Goal: Navigation & Orientation: Find specific page/section

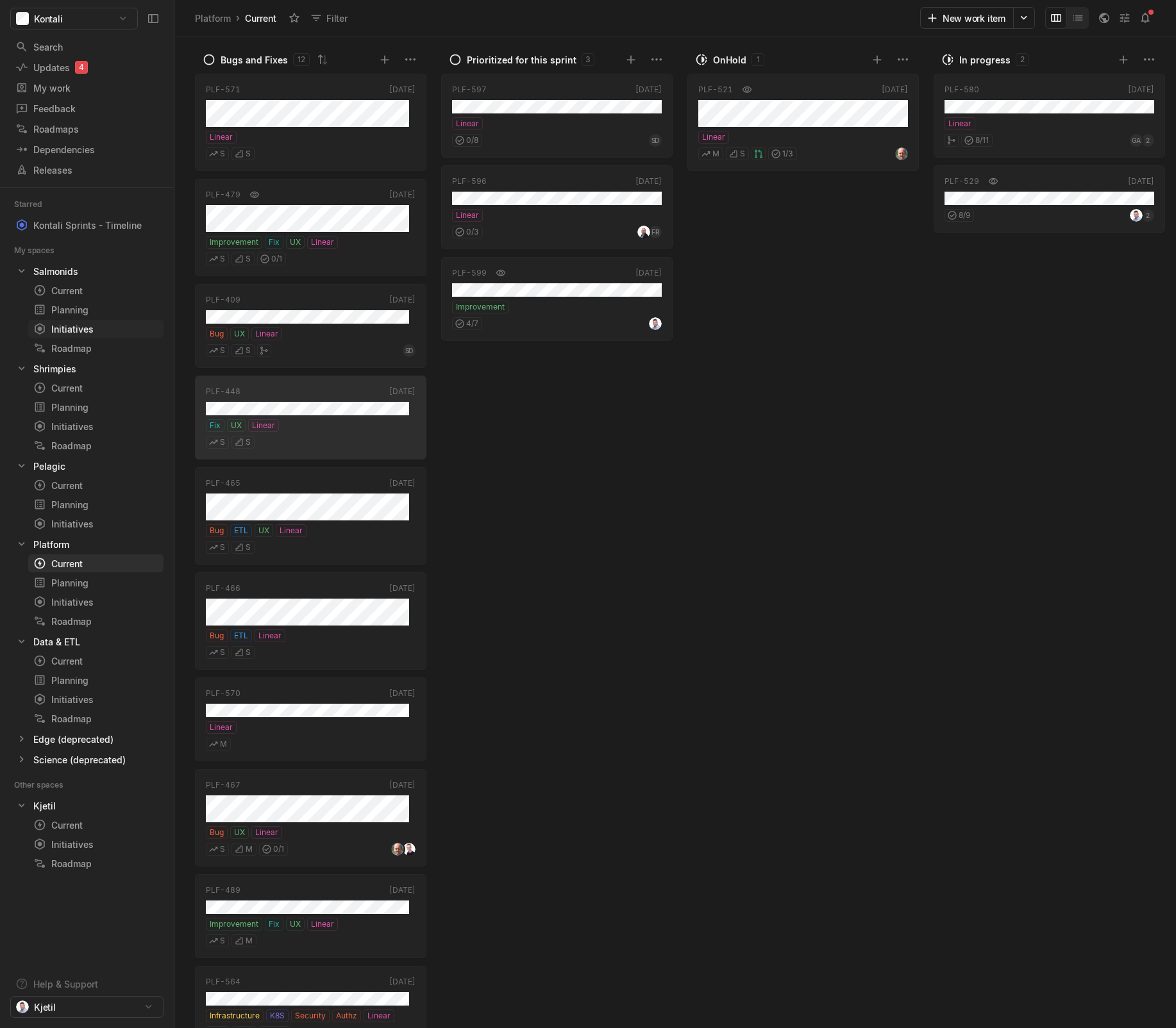
click at [63, 329] on div "Initiatives" at bounding box center [72, 328] width 79 height 13
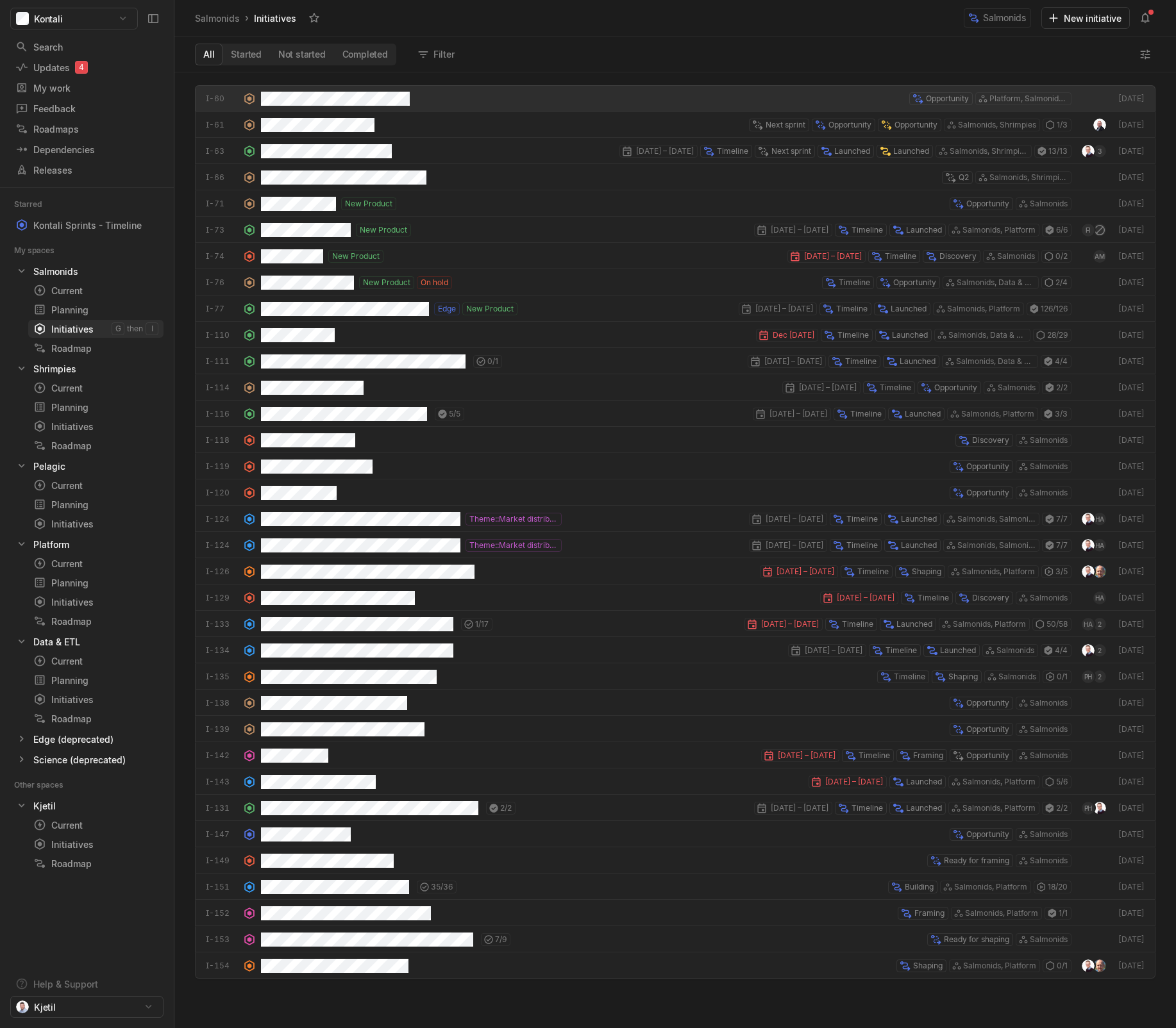
scroll to position [949, 995]
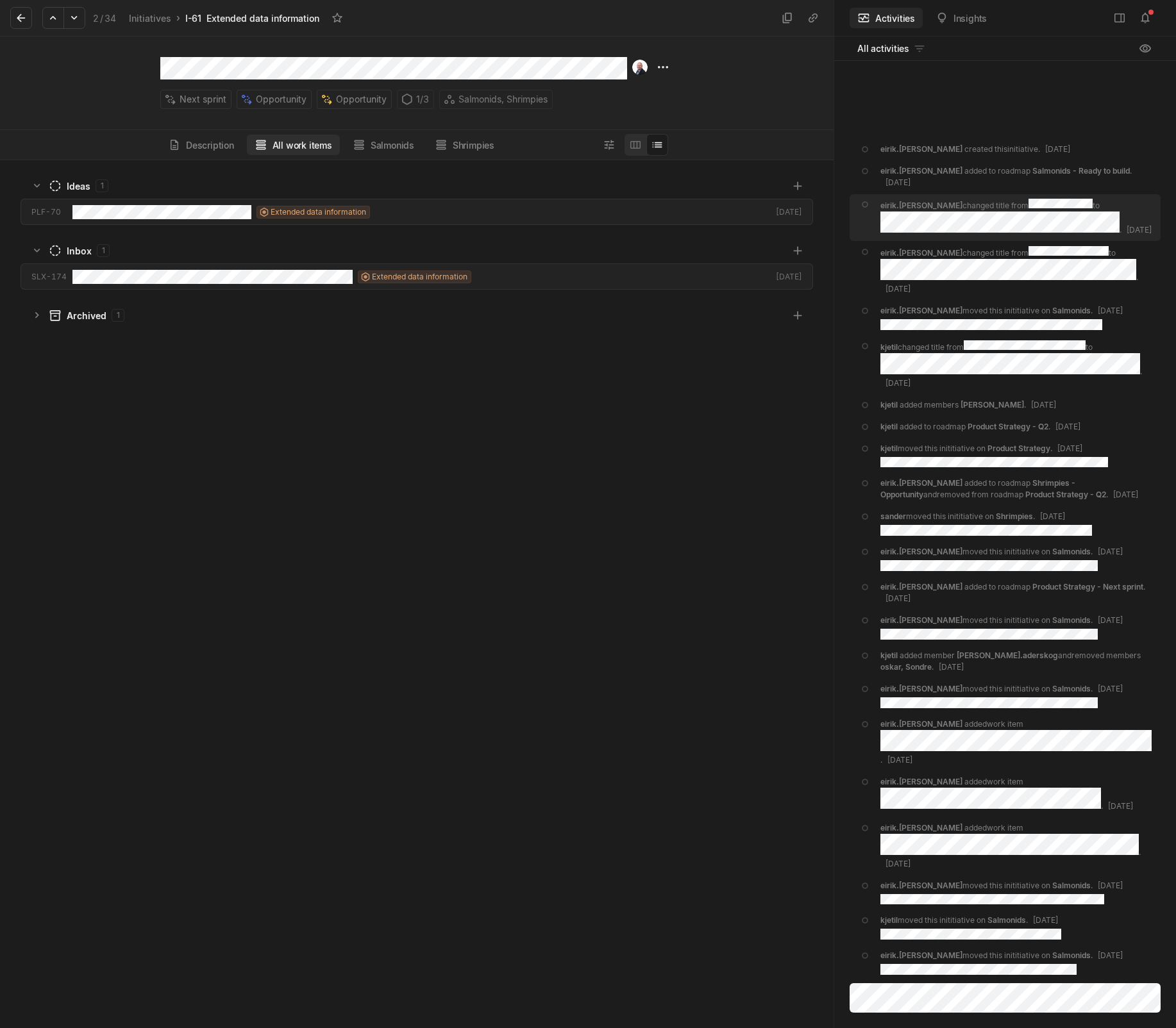
scroll to position [862, 827]
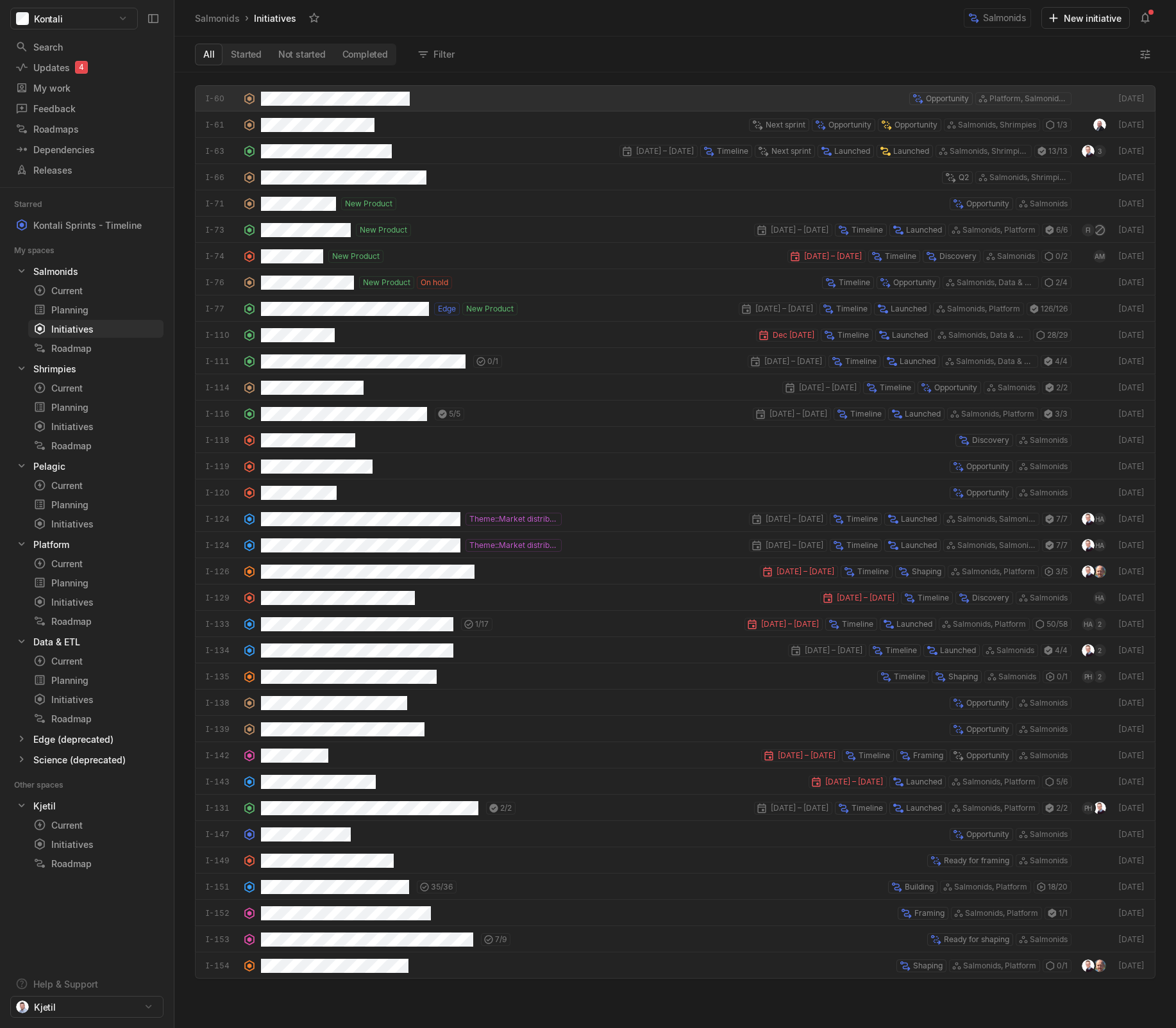
scroll to position [949, 995]
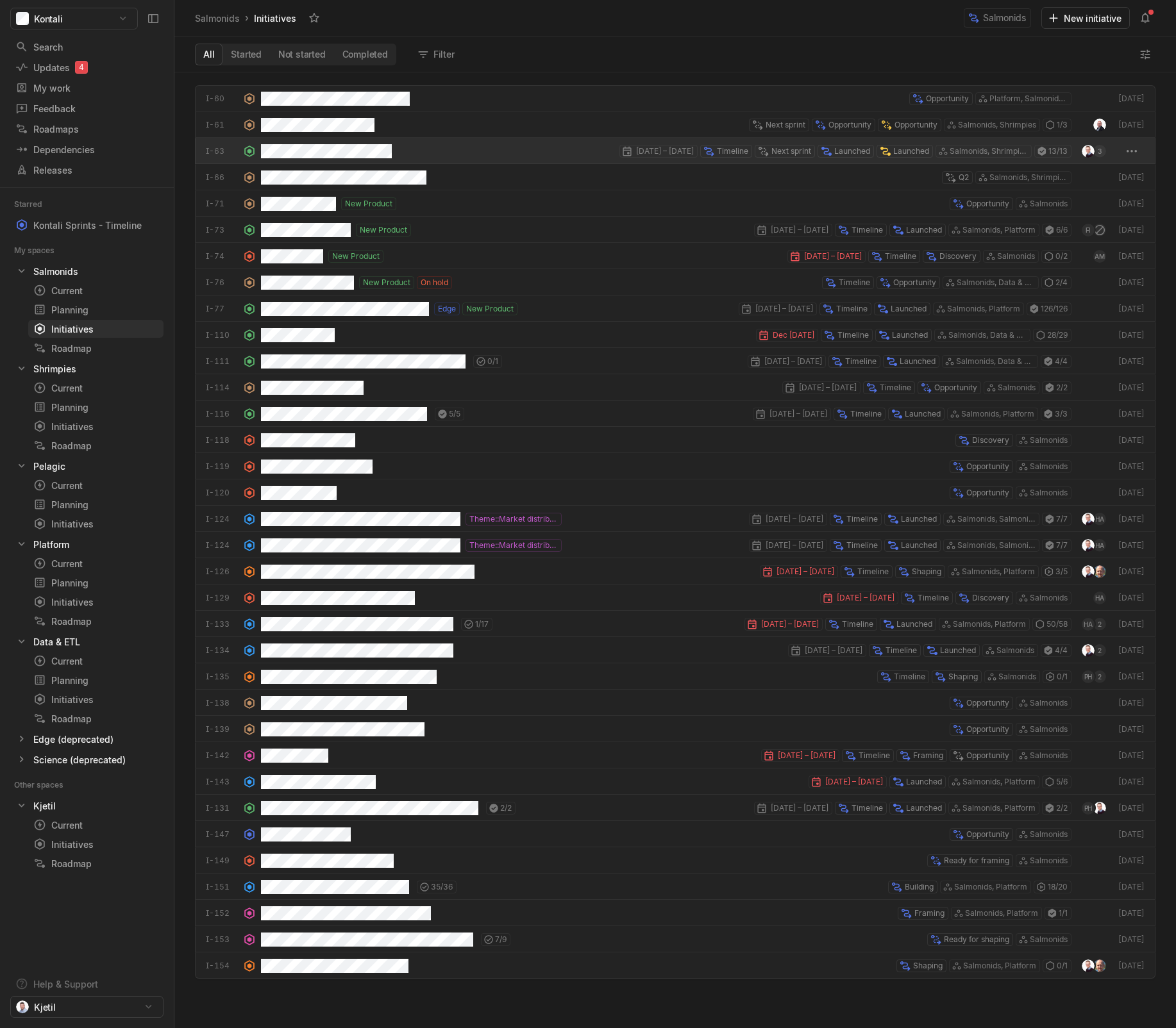
click at [420, 153] on div "[DATE] – [DATE] Timeline Next sprint Launched Launched Salmonids, Shrimpies, Pl…" at bounding box center [666, 150] width 810 height 26
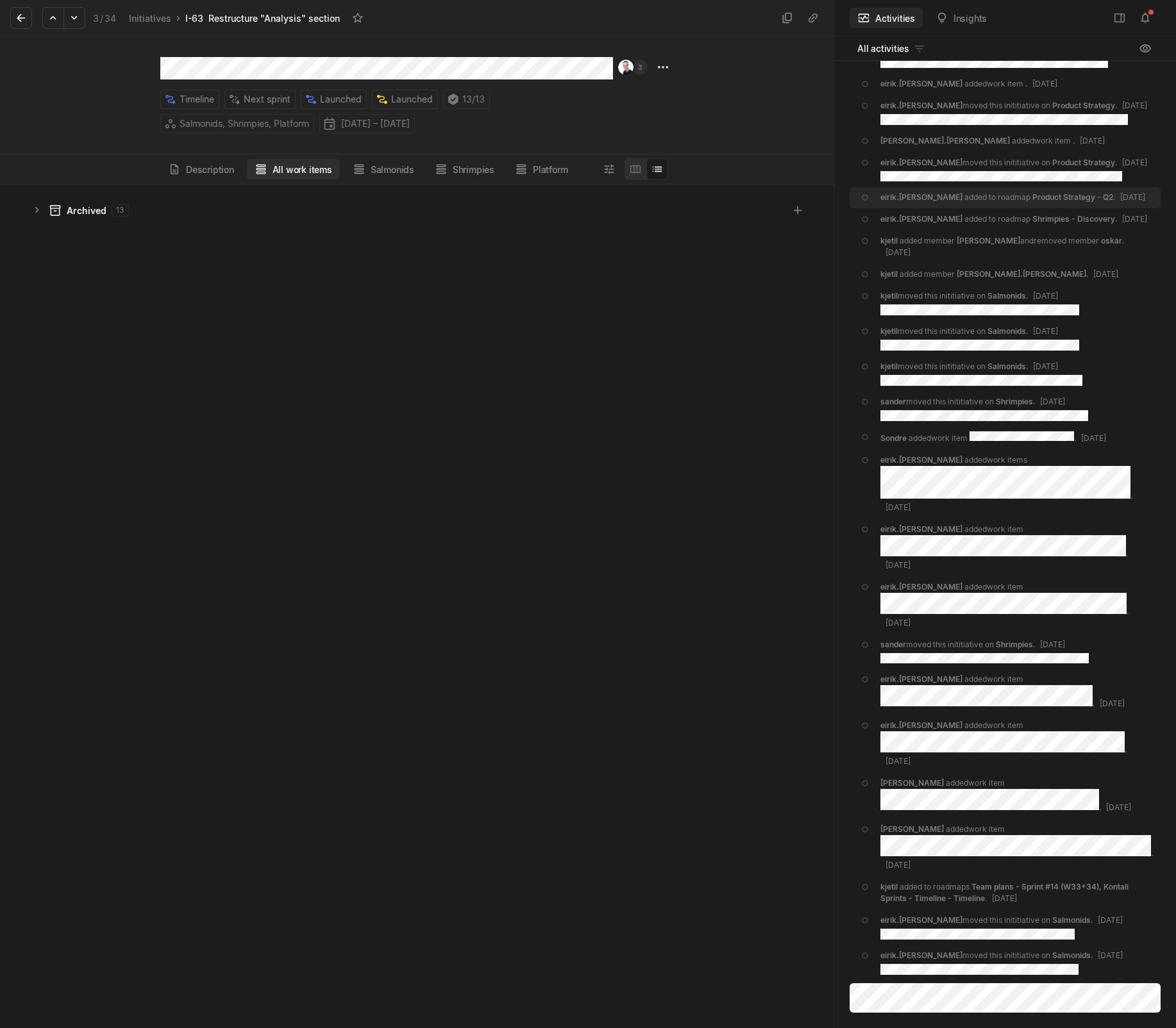
scroll to position [837, 827]
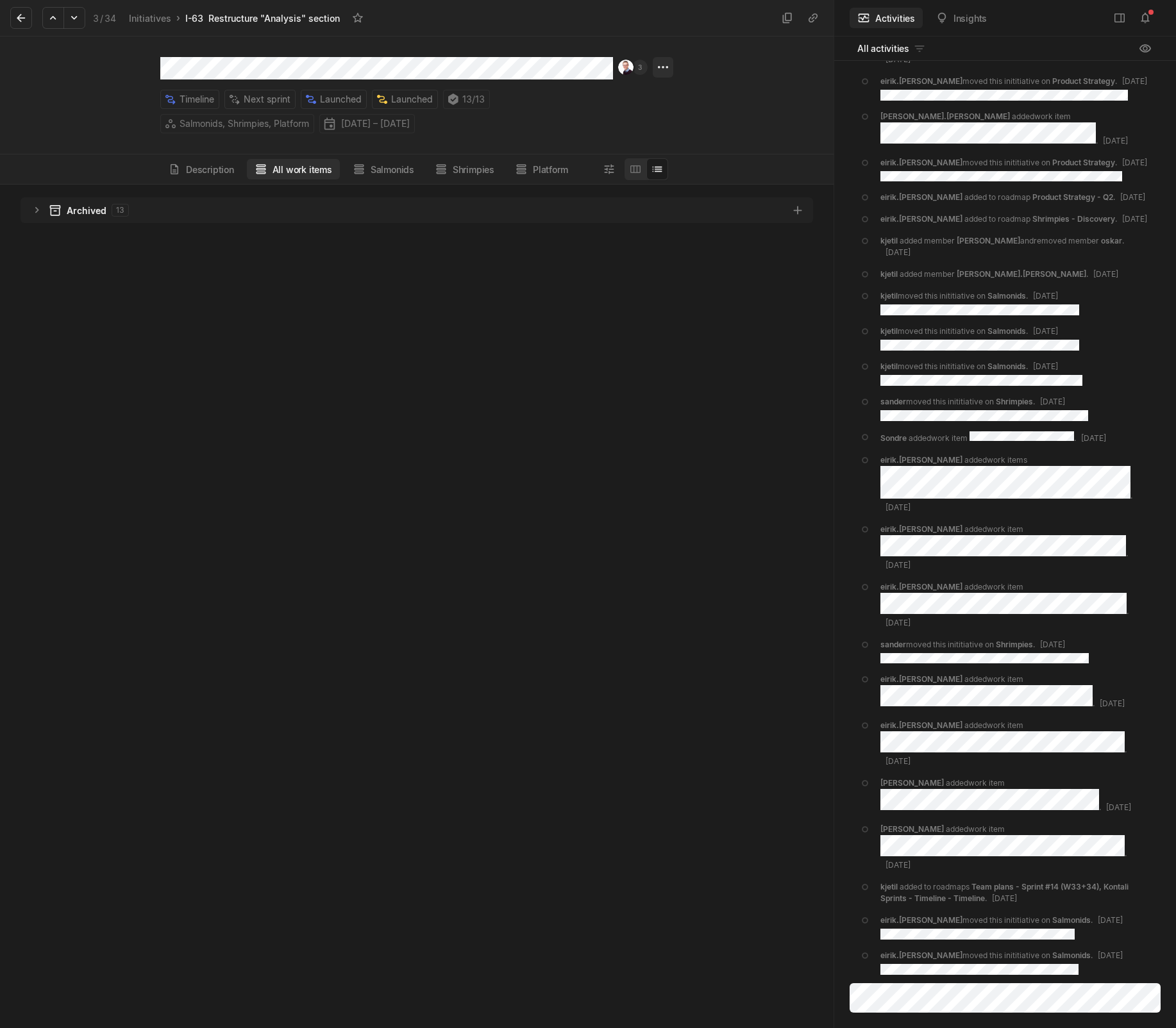
click at [667, 65] on html "Kontali Search / Updates 4 g then u My work = Feedback g then f Roadmaps g then…" at bounding box center [588, 514] width 1176 height 1028
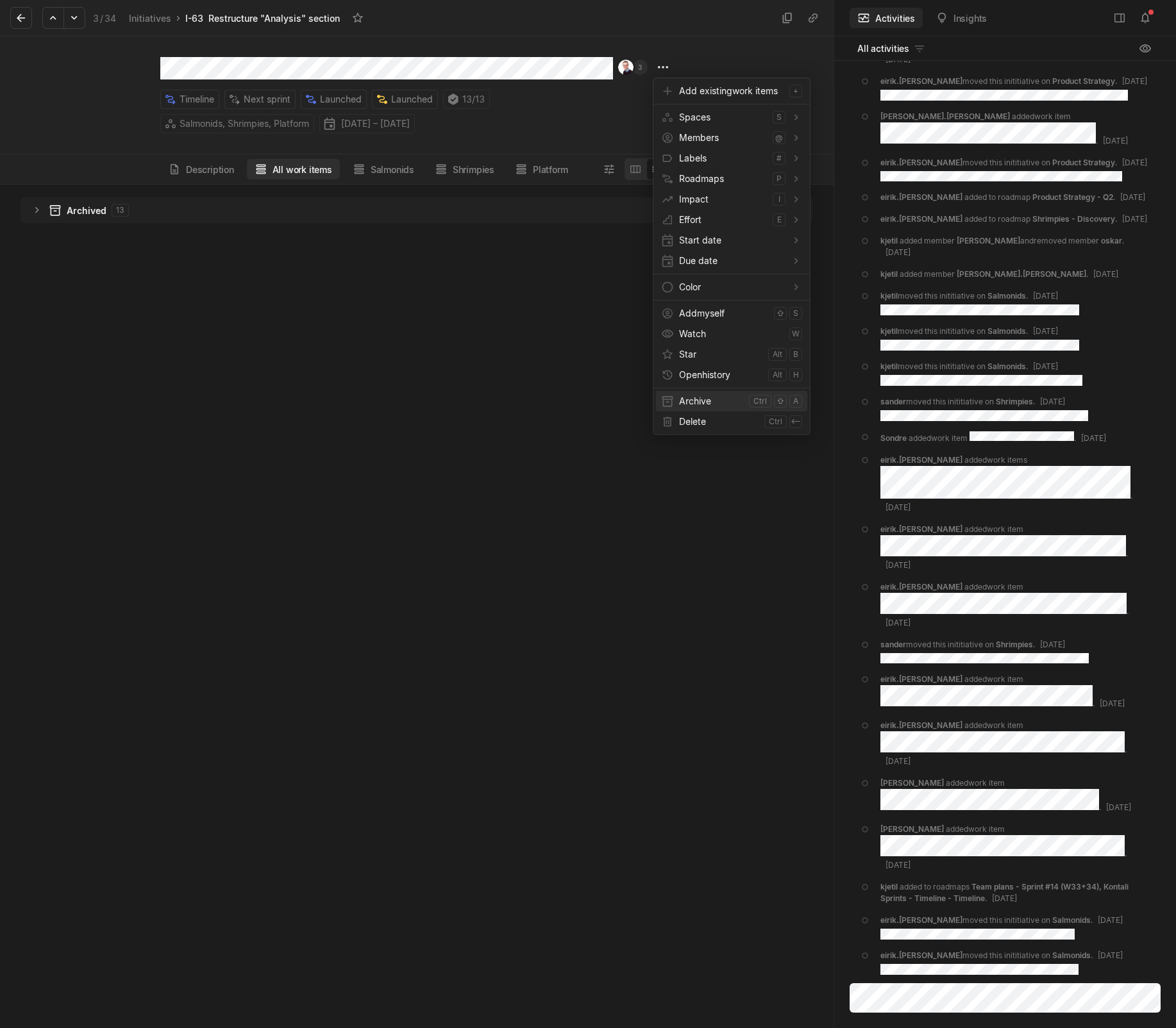
click at [734, 400] on span "Archive" at bounding box center [711, 401] width 65 height 21
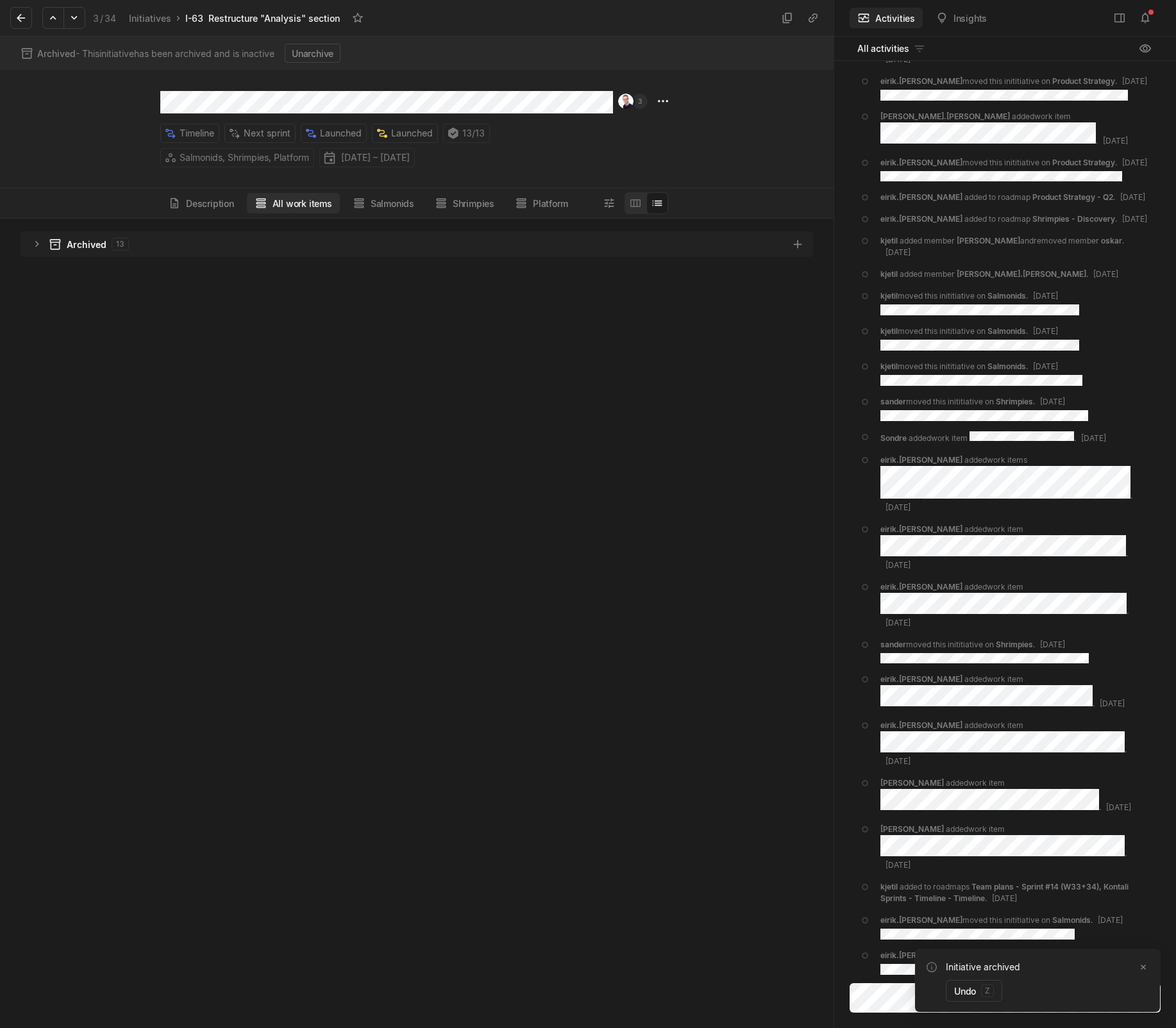
scroll to position [803, 827]
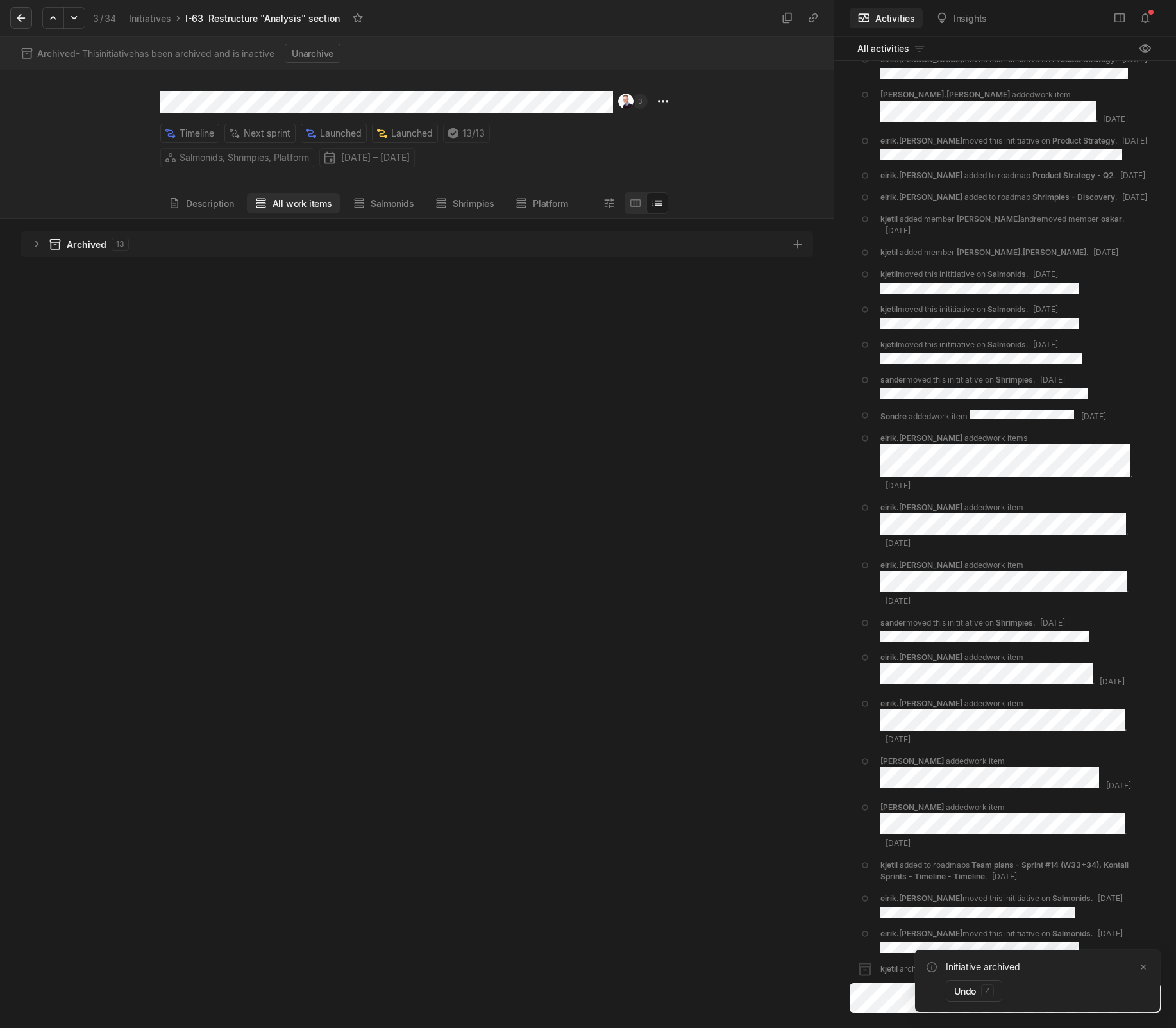
click at [24, 15] on icon at bounding box center [21, 18] width 12 height 12
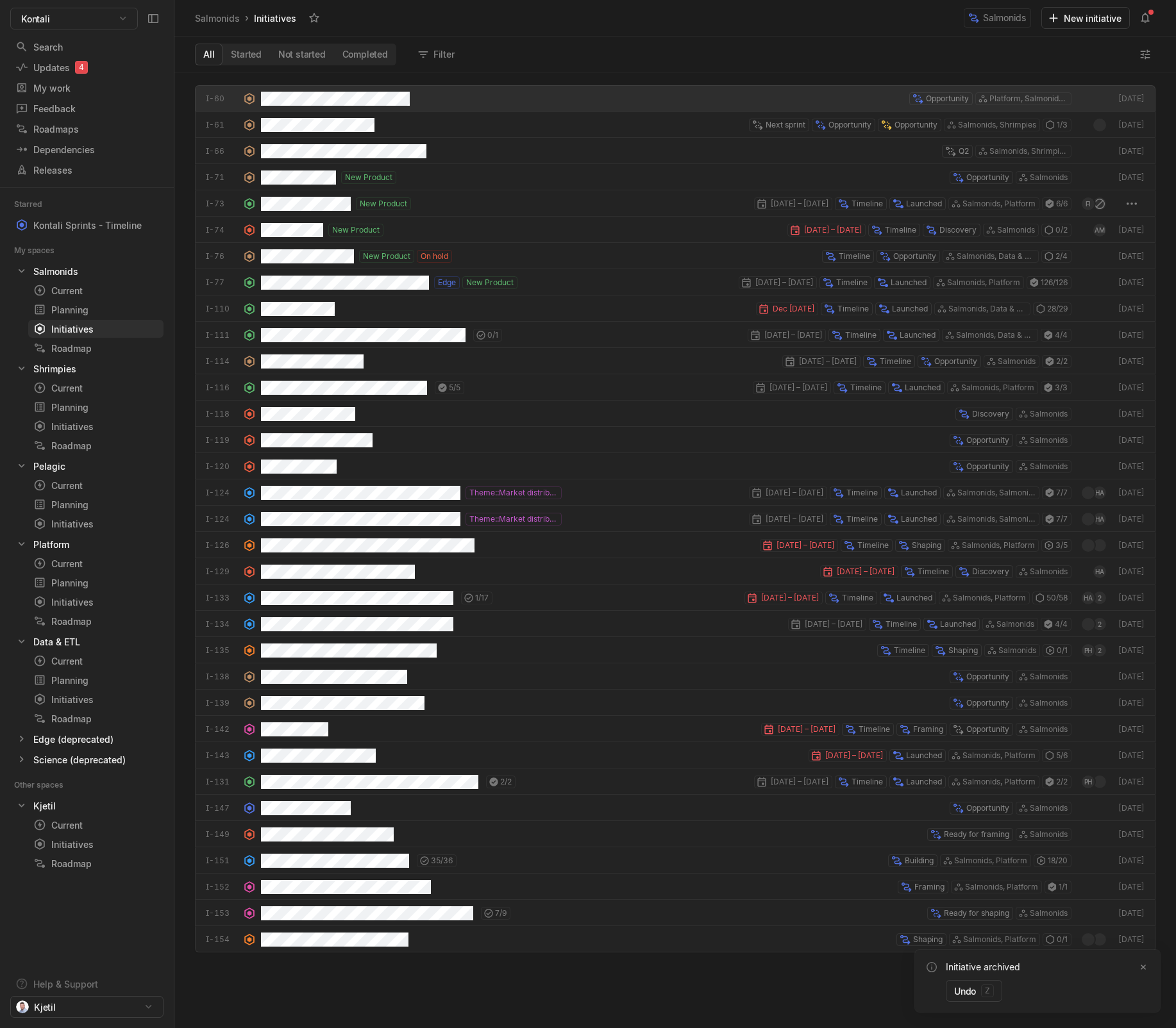
scroll to position [949, 995]
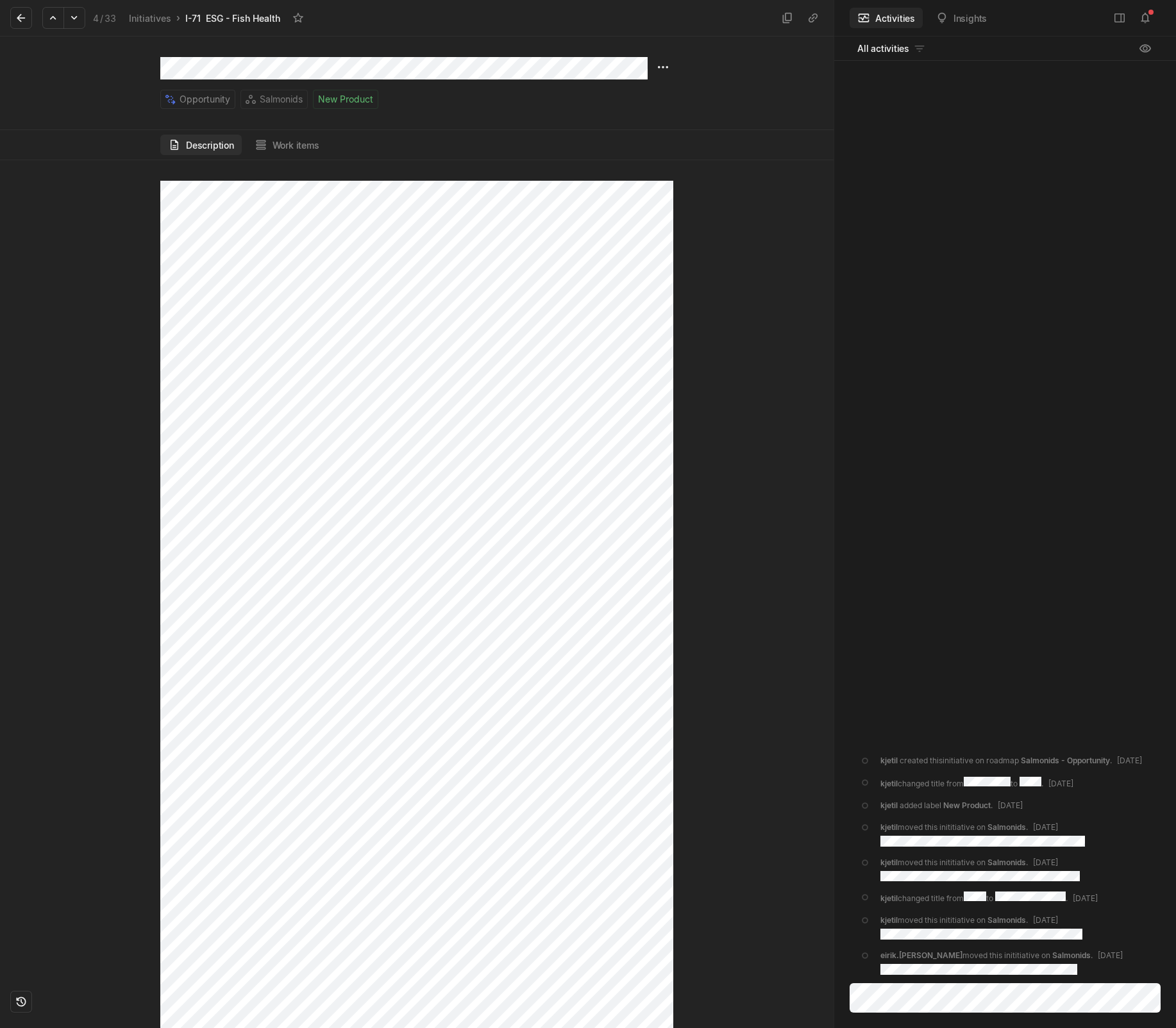
scroll to position [4048, 0]
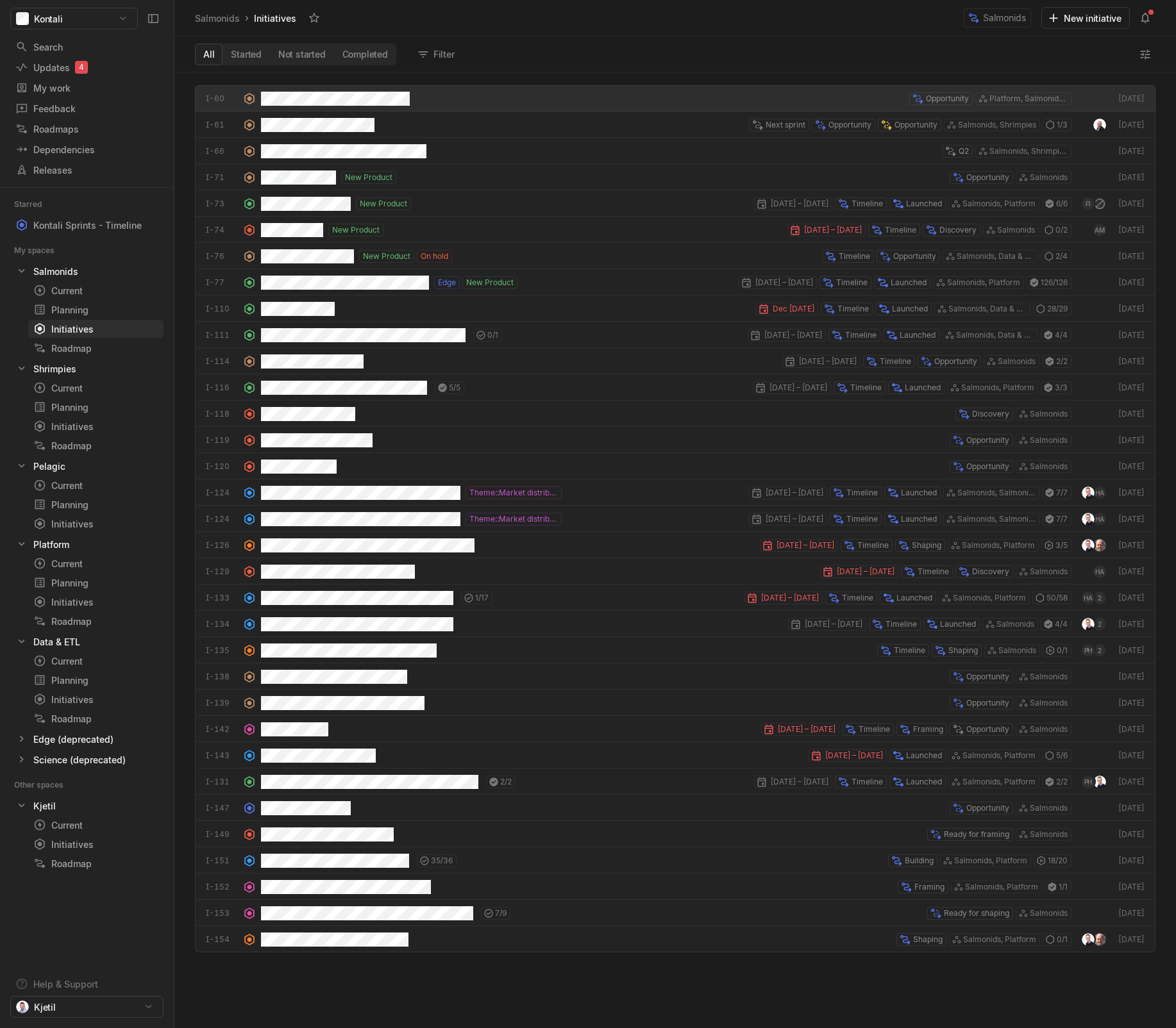
scroll to position [949, 995]
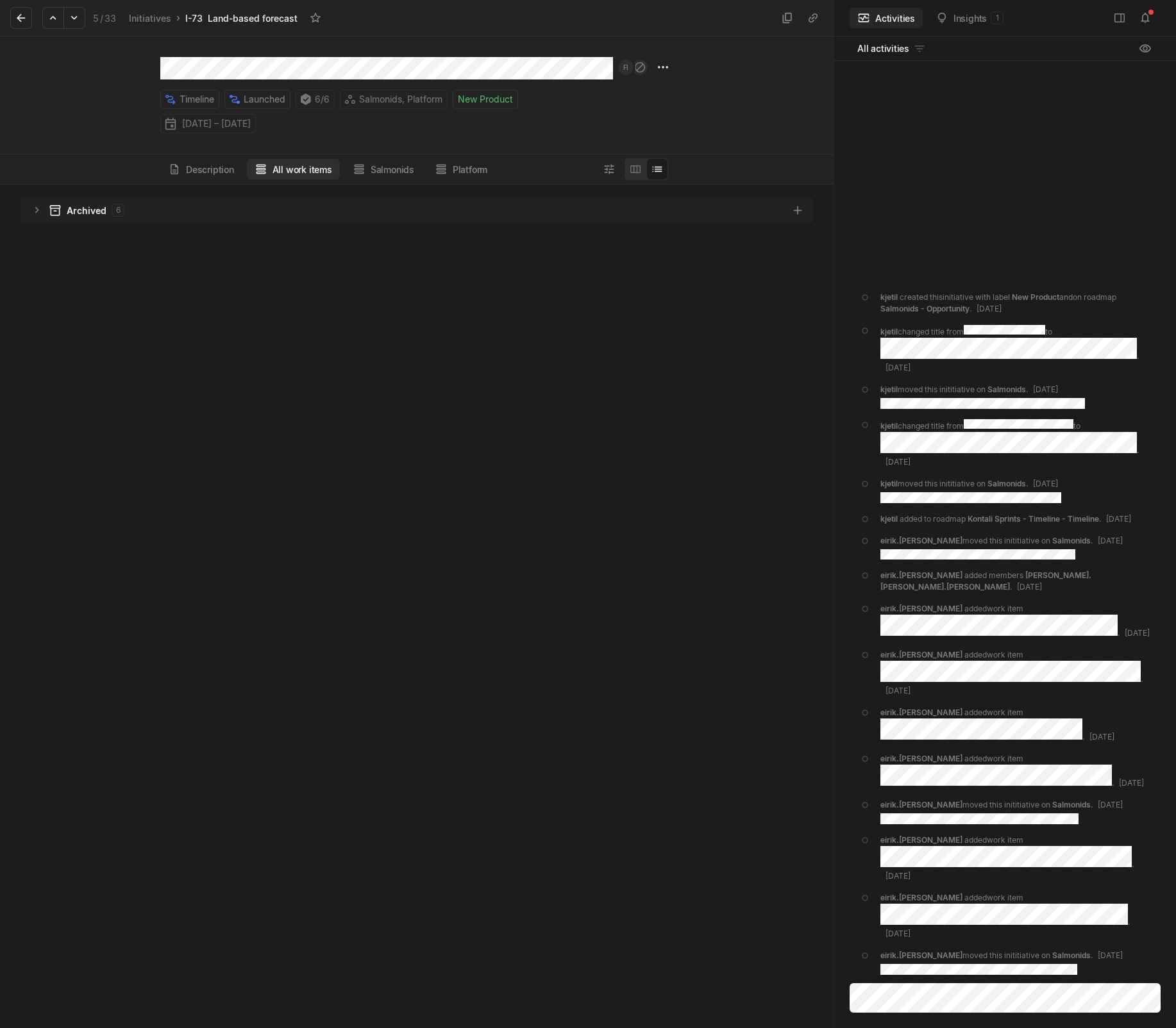
scroll to position [862, 827]
click at [184, 156] on div "Description All work items Salmonids Platform" at bounding box center [417, 169] width 513 height 29
click at [186, 159] on button "Description" at bounding box center [201, 169] width 81 height 21
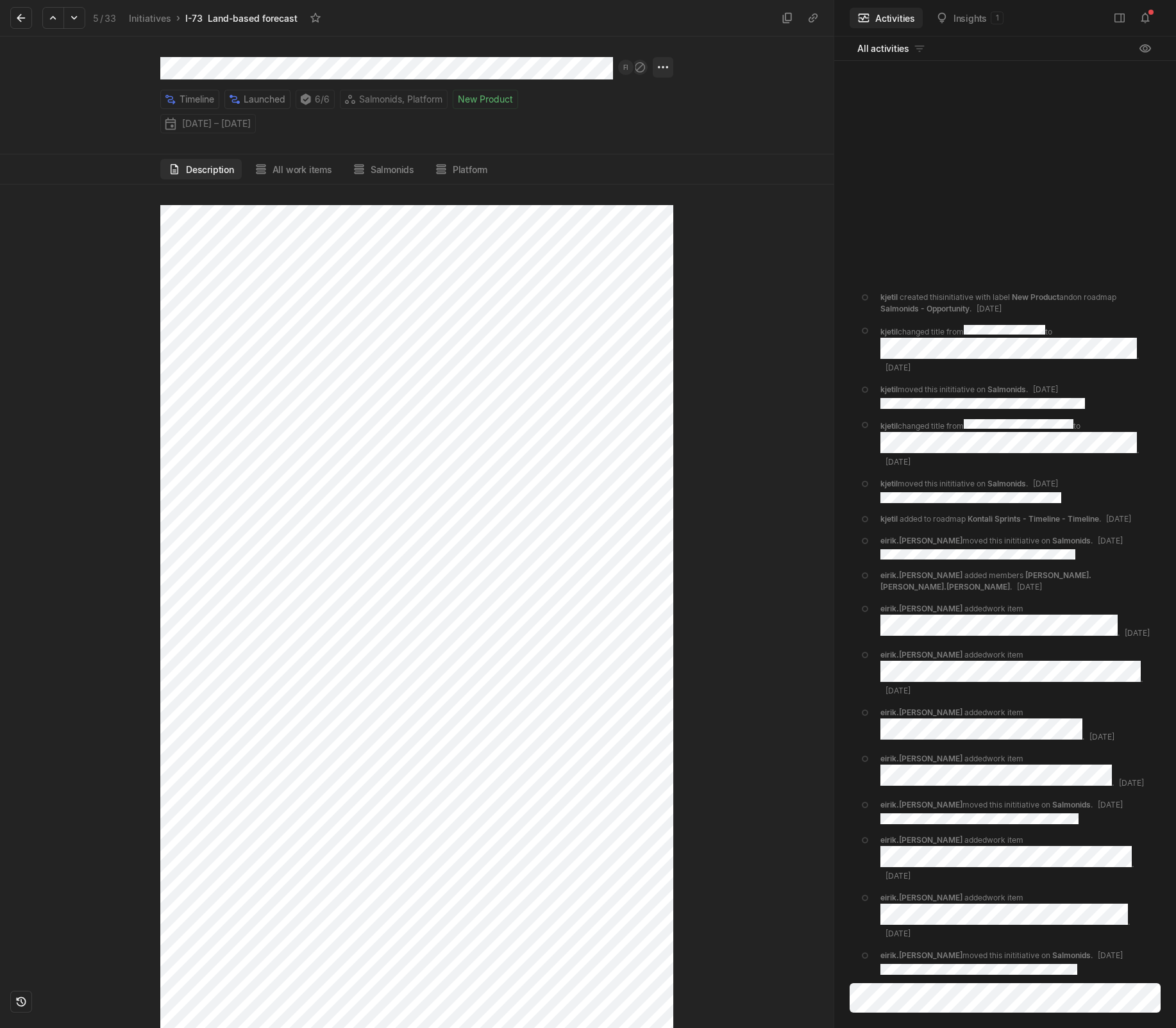
click at [666, 67] on html "Kontali Search / Updates 4 g then u My work = Feedback g then f Roadmaps g then…" at bounding box center [588, 514] width 1176 height 1028
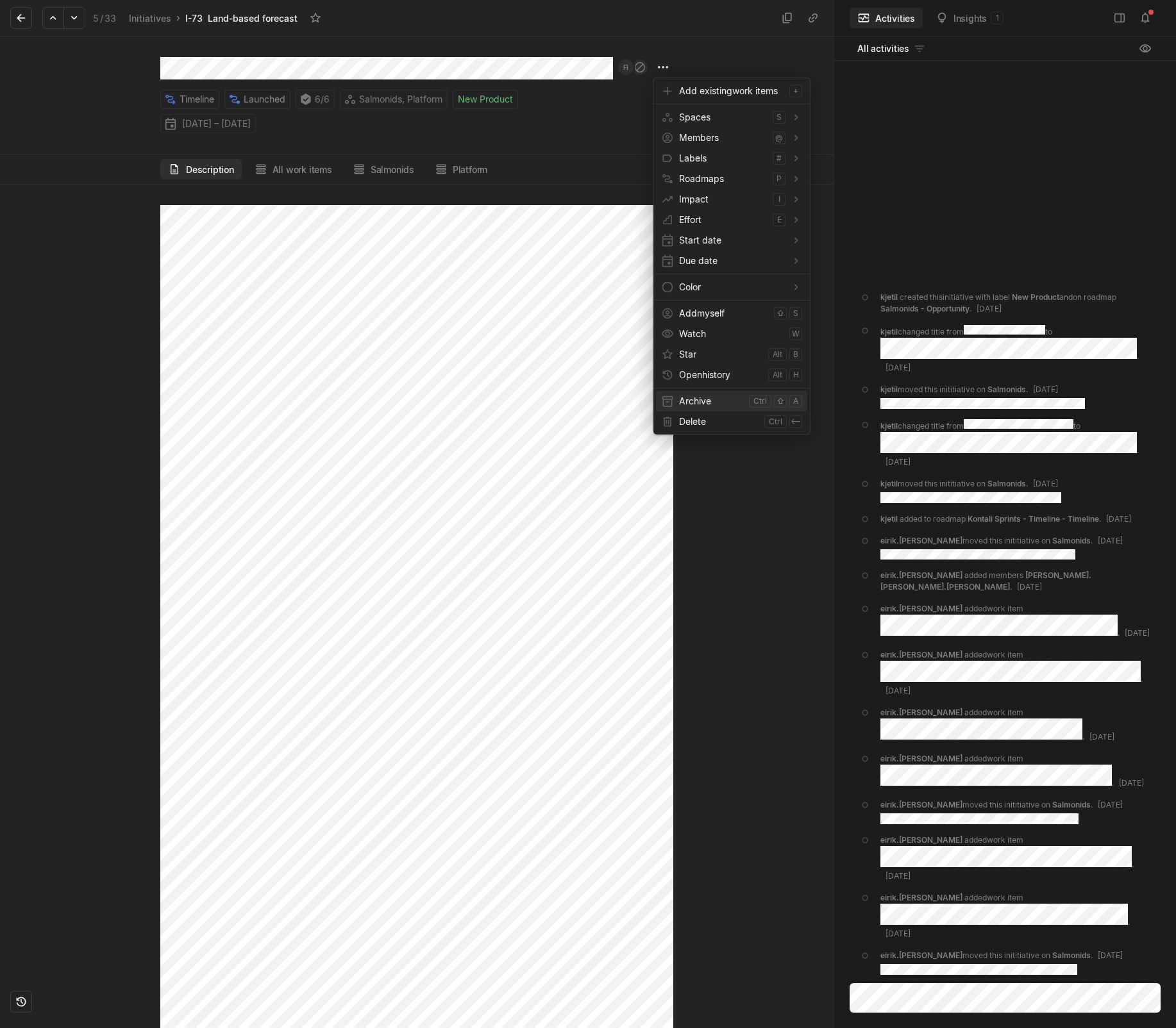
click at [700, 403] on span "Archive" at bounding box center [711, 401] width 65 height 21
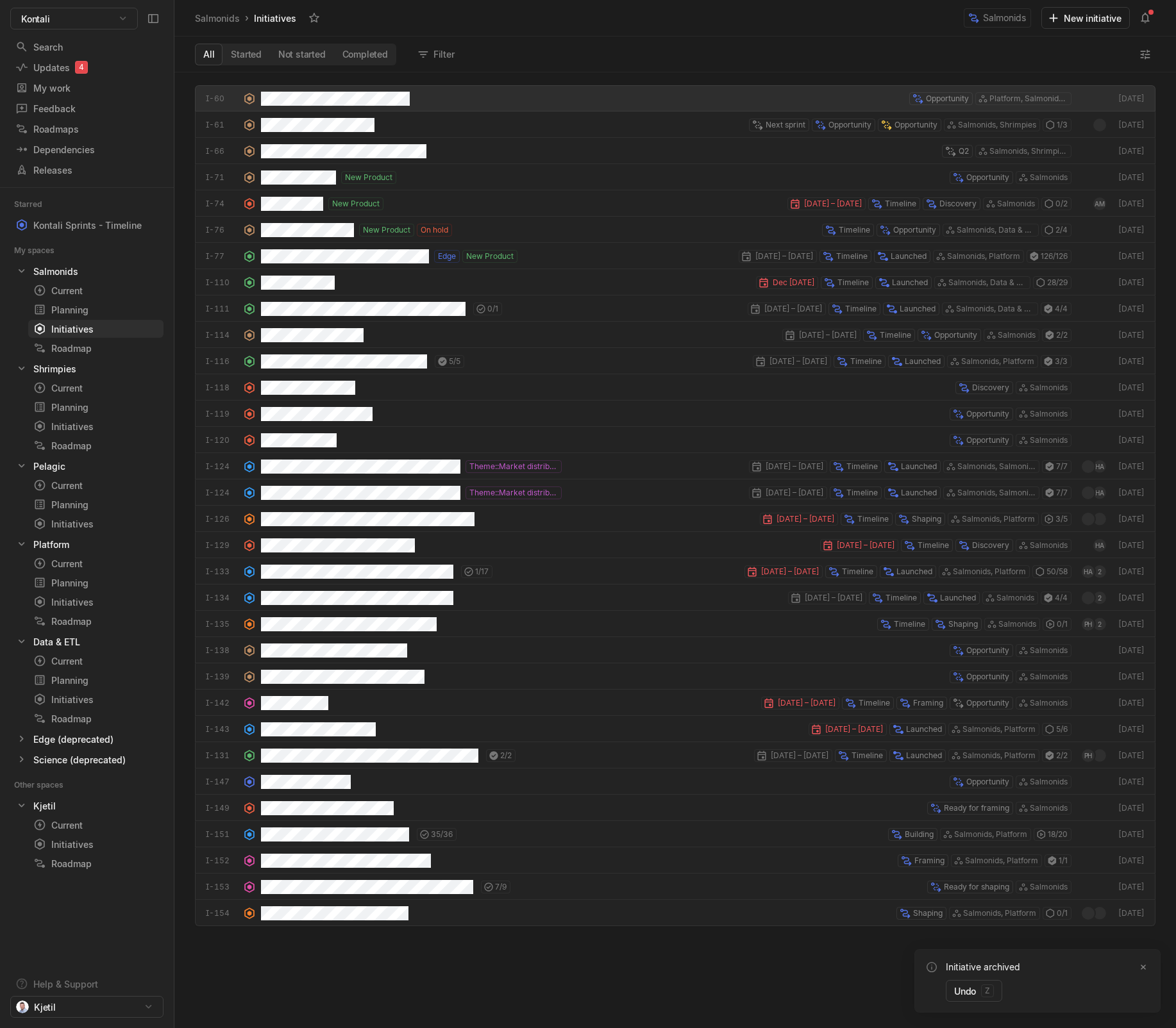
scroll to position [949, 995]
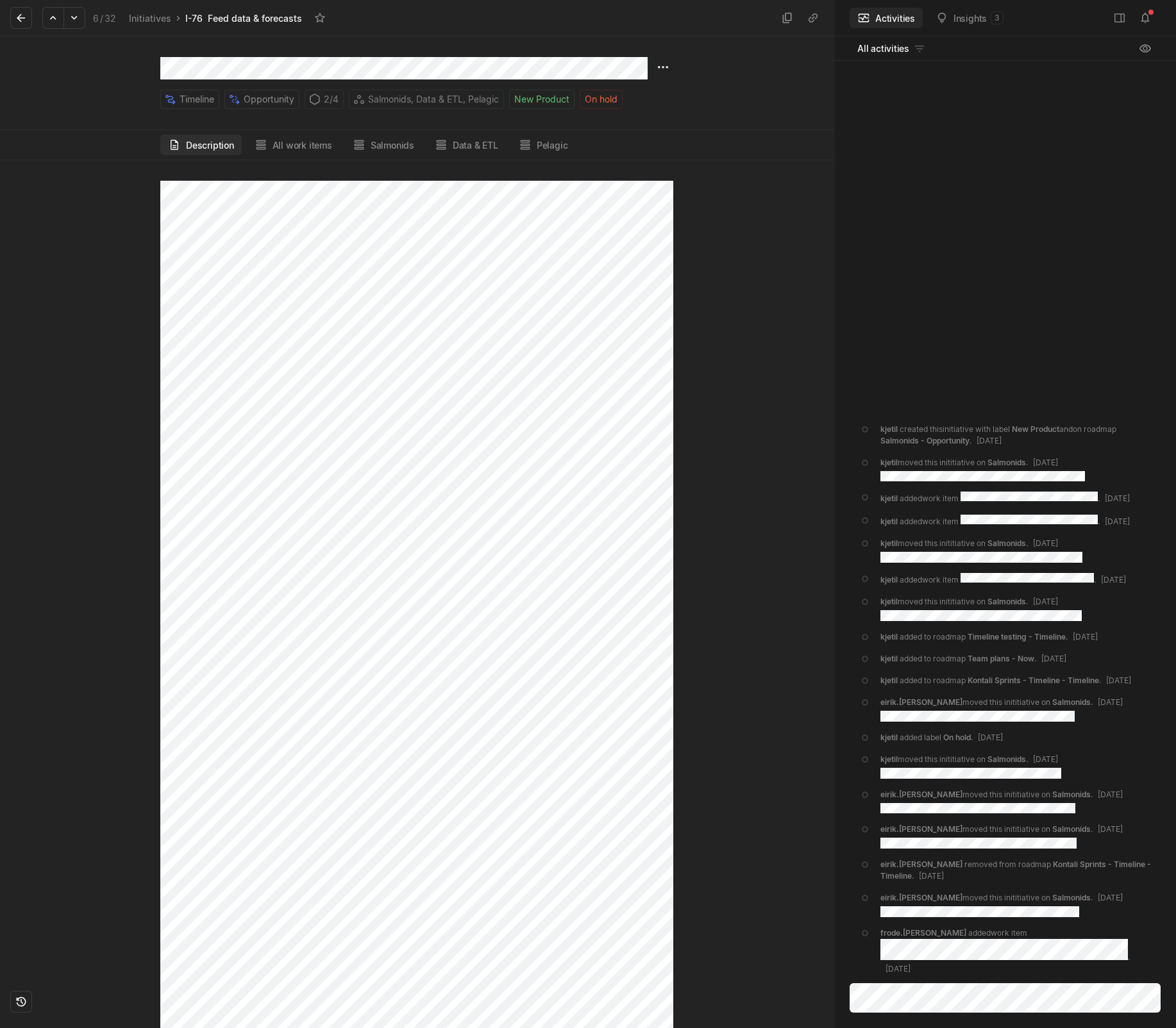
scroll to position [256, 0]
click at [788, 561] on div at bounding box center [753, 594] width 161 height 868
click at [658, 69] on html "Kontali Search / Updates 4 g then u My work = Feedback g then f Roadmaps g then…" at bounding box center [588, 514] width 1176 height 1028
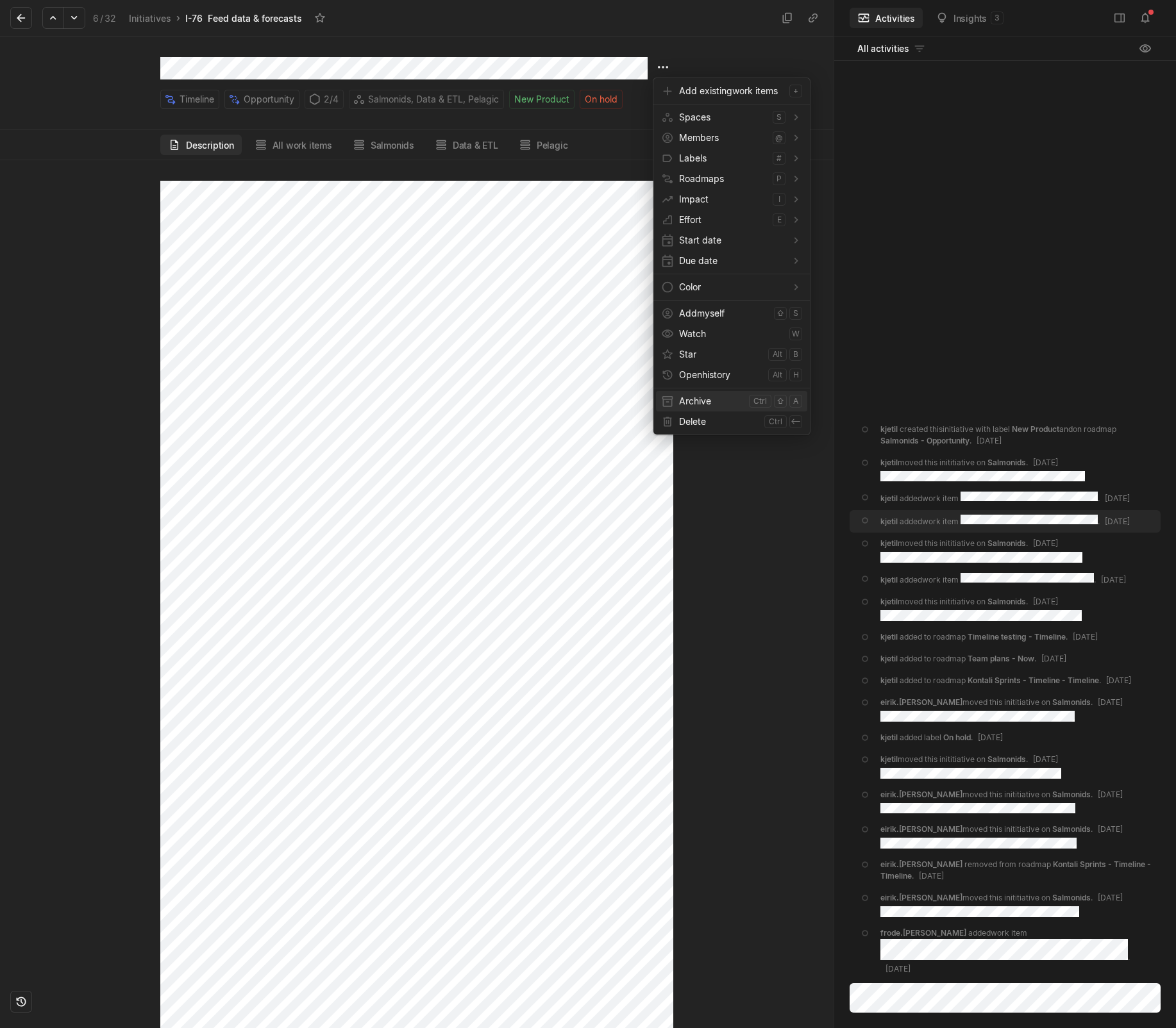
click at [693, 405] on span "Archive" at bounding box center [711, 401] width 65 height 21
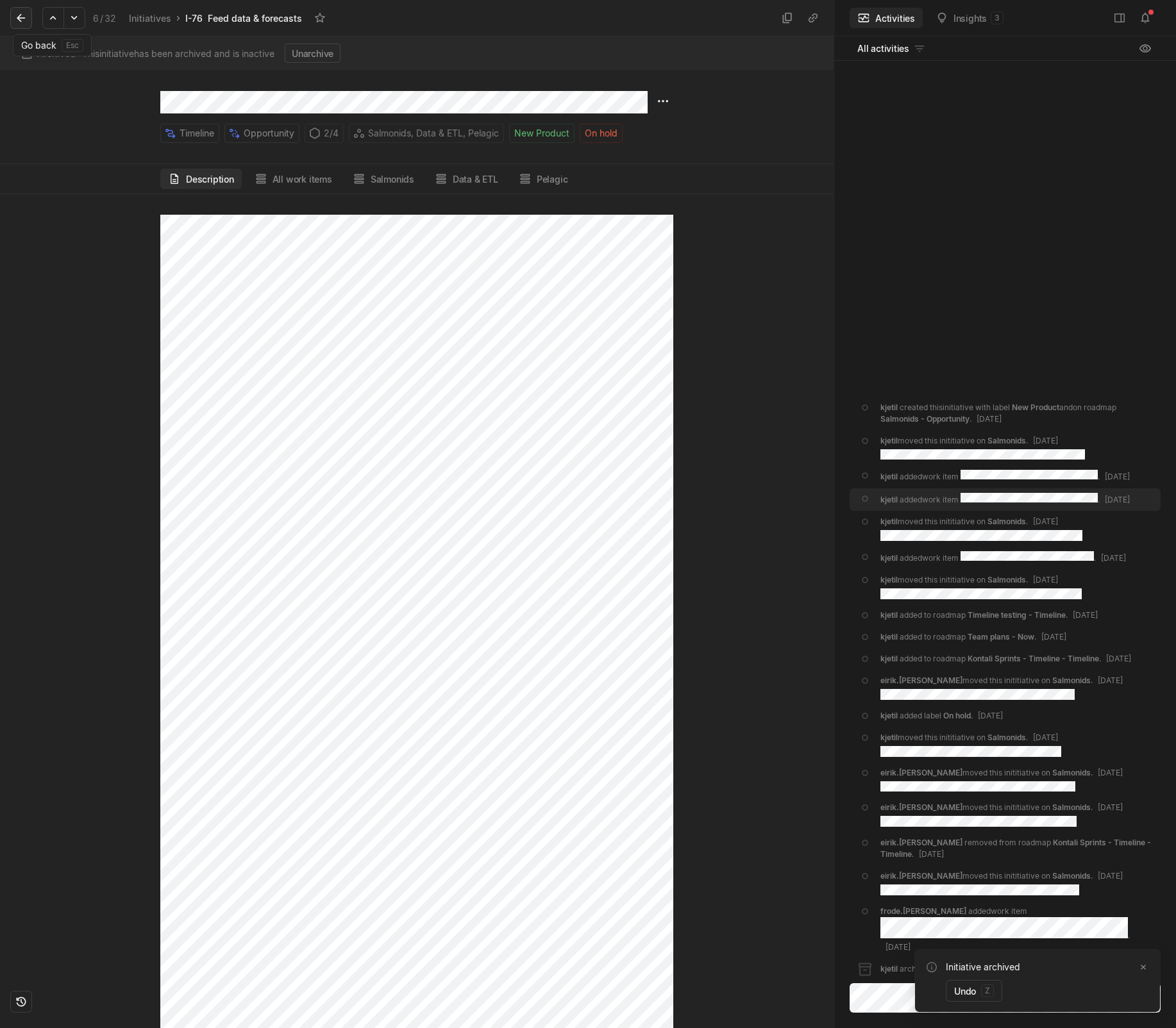
click at [19, 14] on icon at bounding box center [21, 18] width 12 height 12
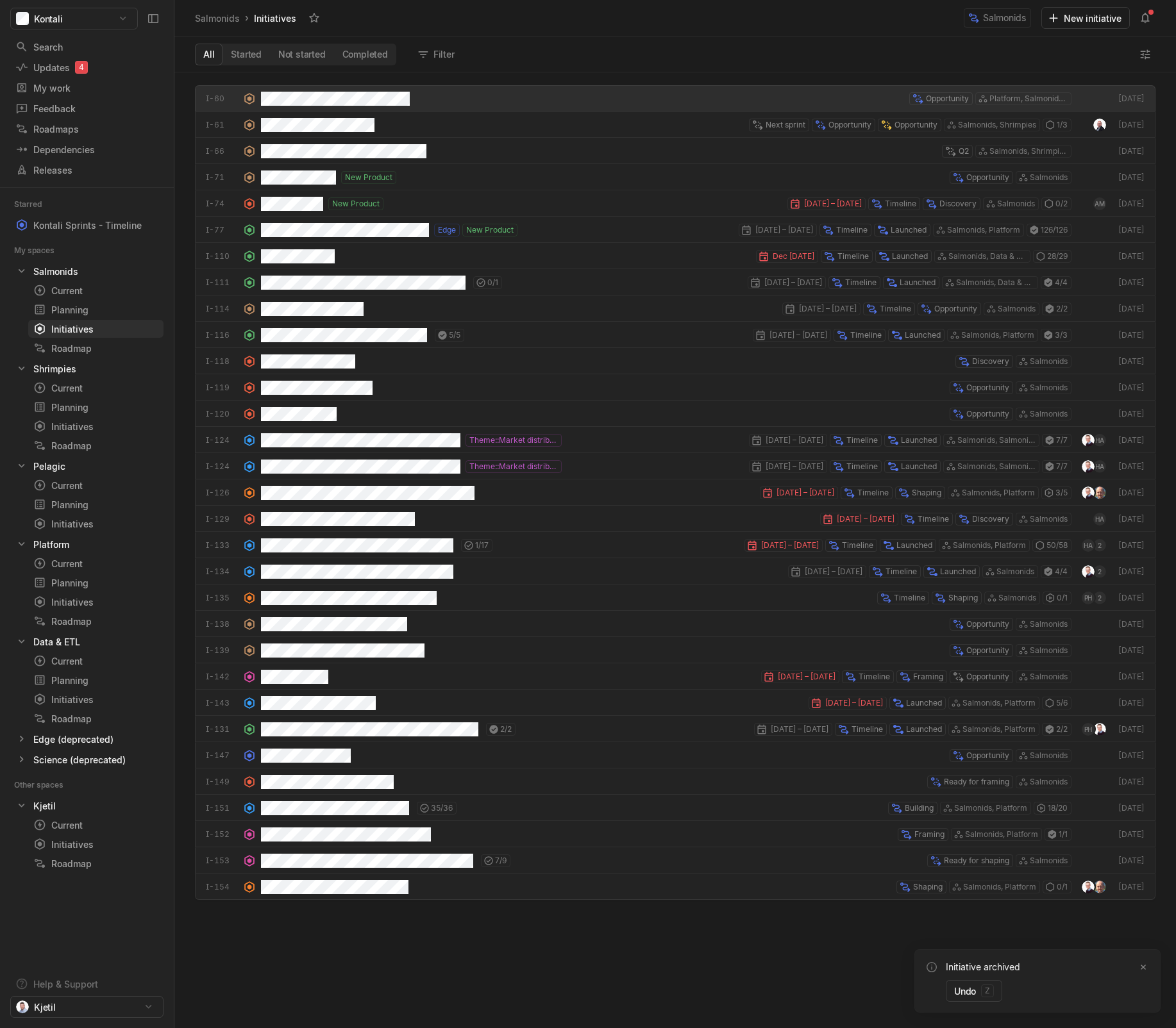
scroll to position [949, 995]
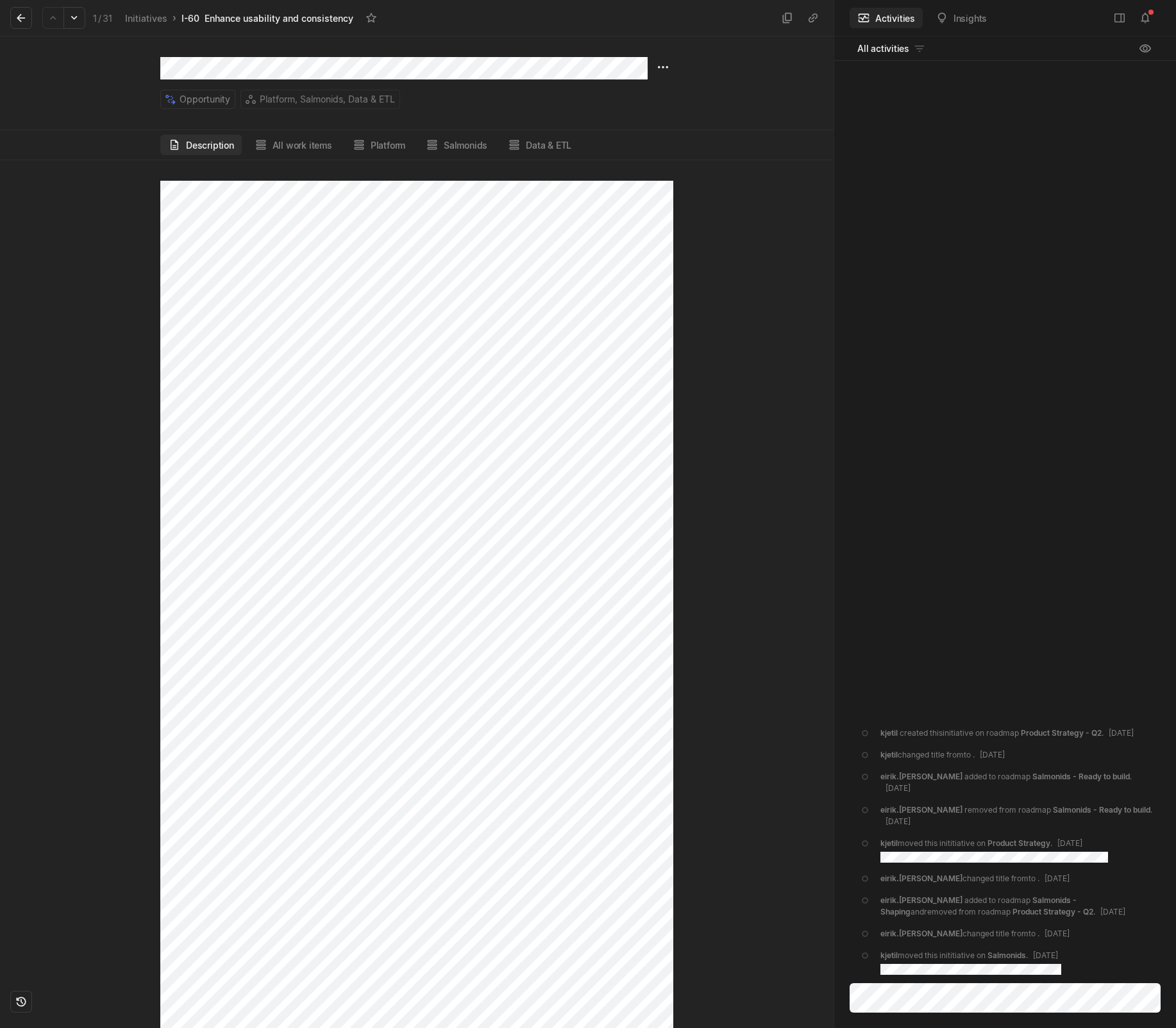
scroll to position [128, 0]
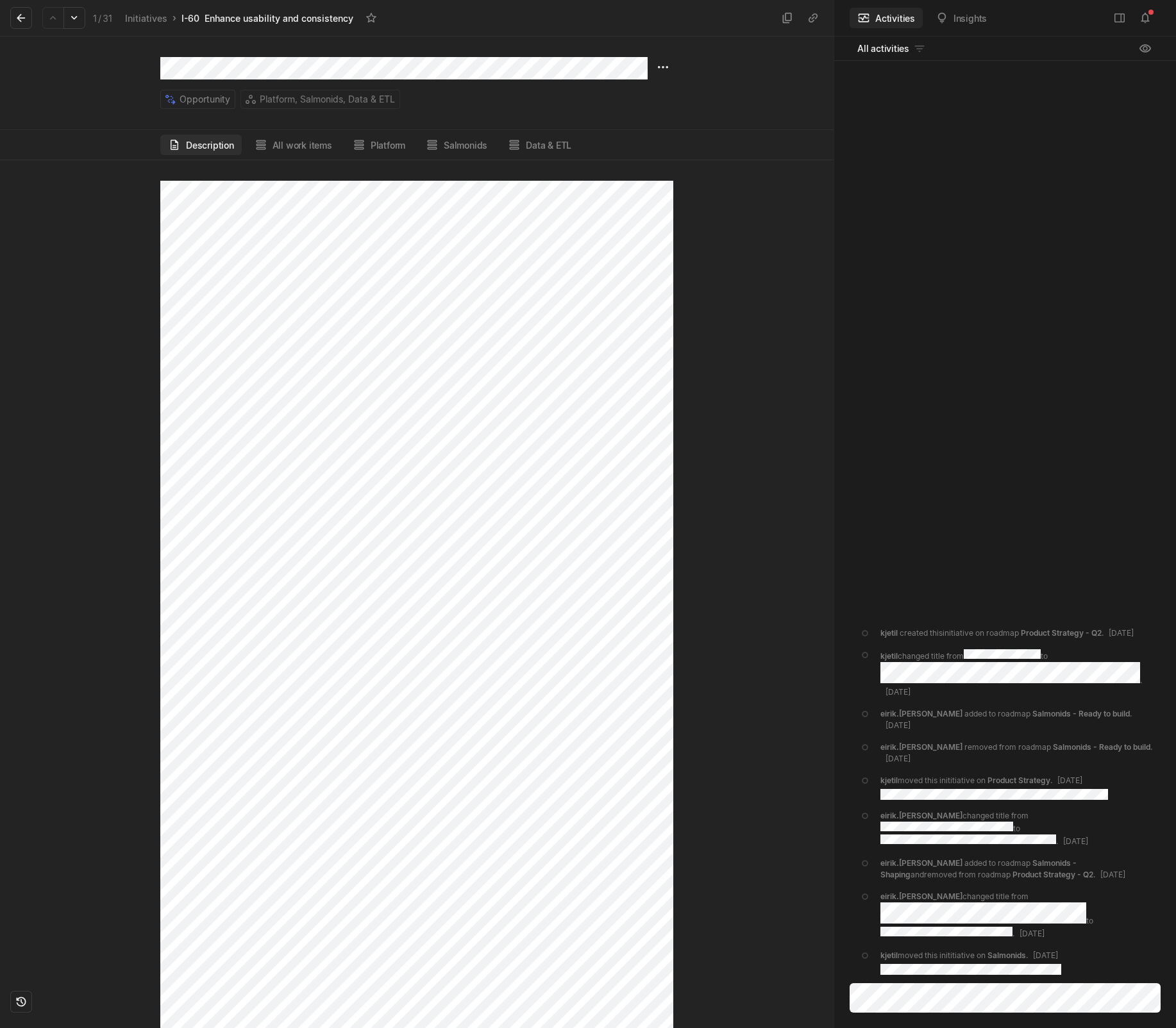
click at [71, 229] on div at bounding box center [80, 594] width 161 height 868
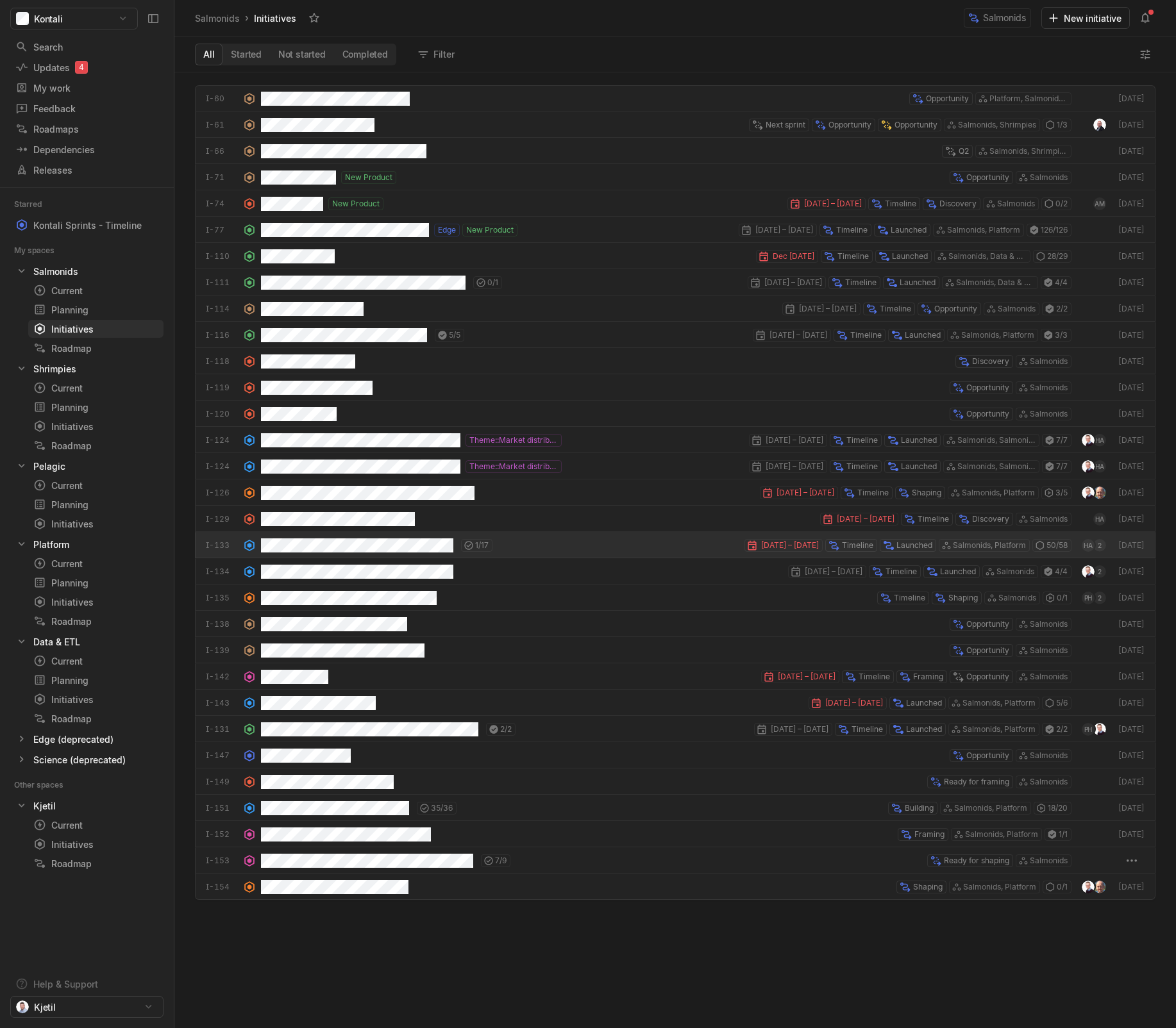
scroll to position [949, 995]
